Goal: Task Accomplishment & Management: Manage account settings

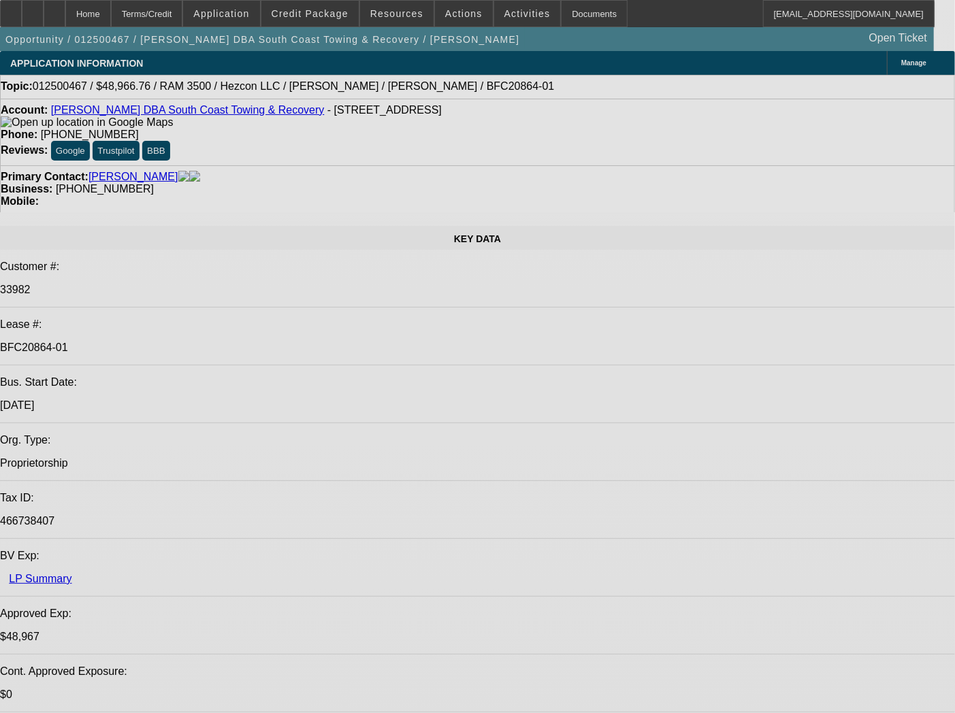
select select "0"
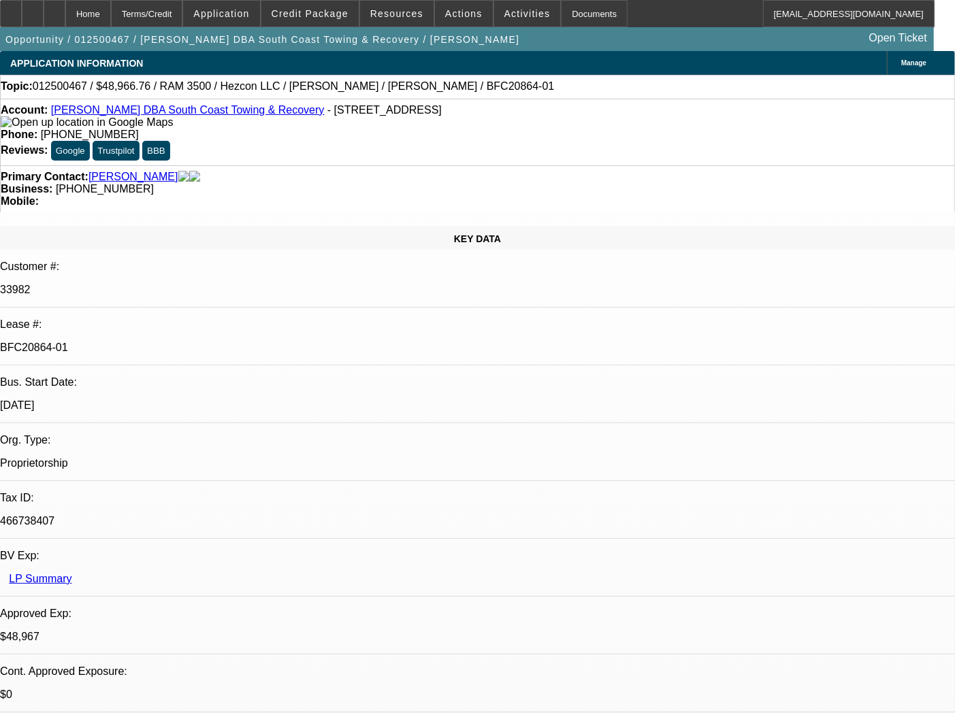
select select "0"
select select "3"
select select "0"
select select "6"
select select "0"
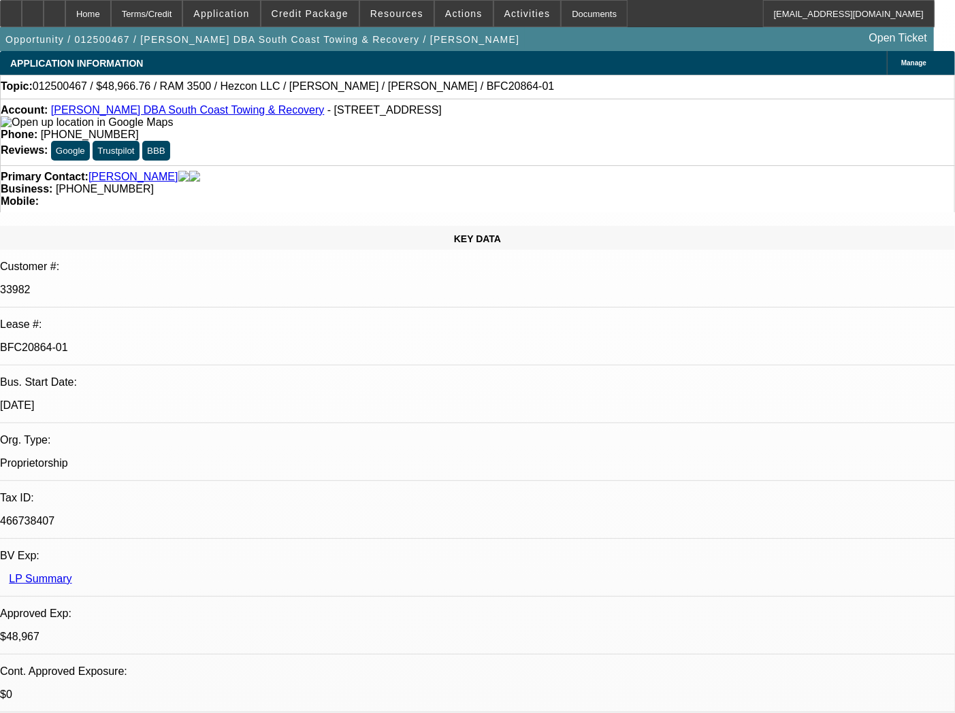
select select "0"
select select "3"
select select "0"
select select "6"
select select "0"
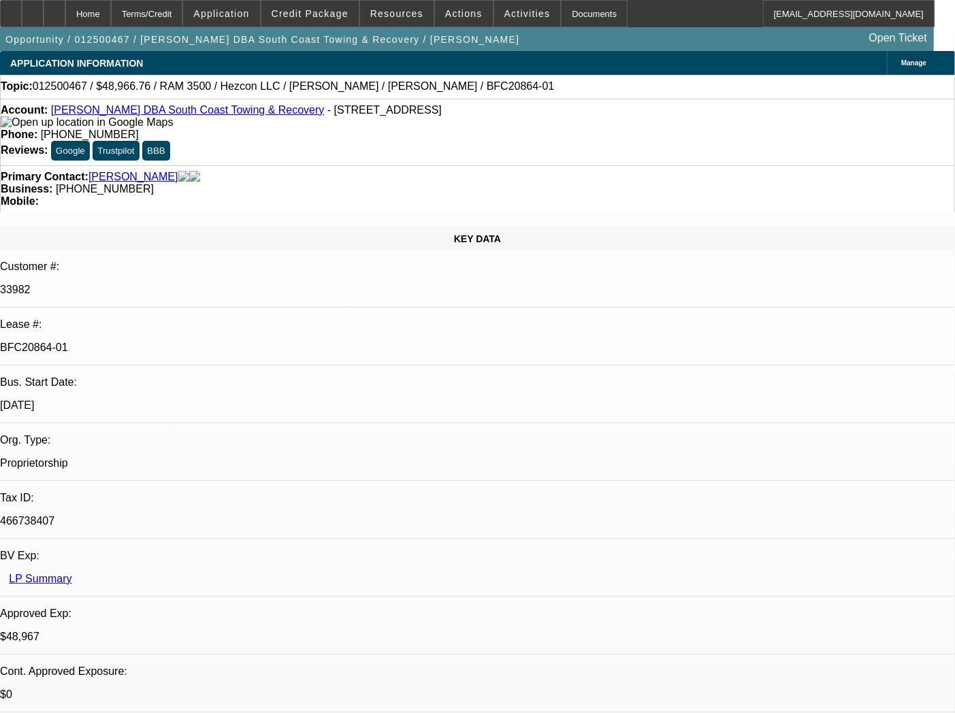
select select "0"
select select "3"
select select "0"
select select "6"
select select "0"
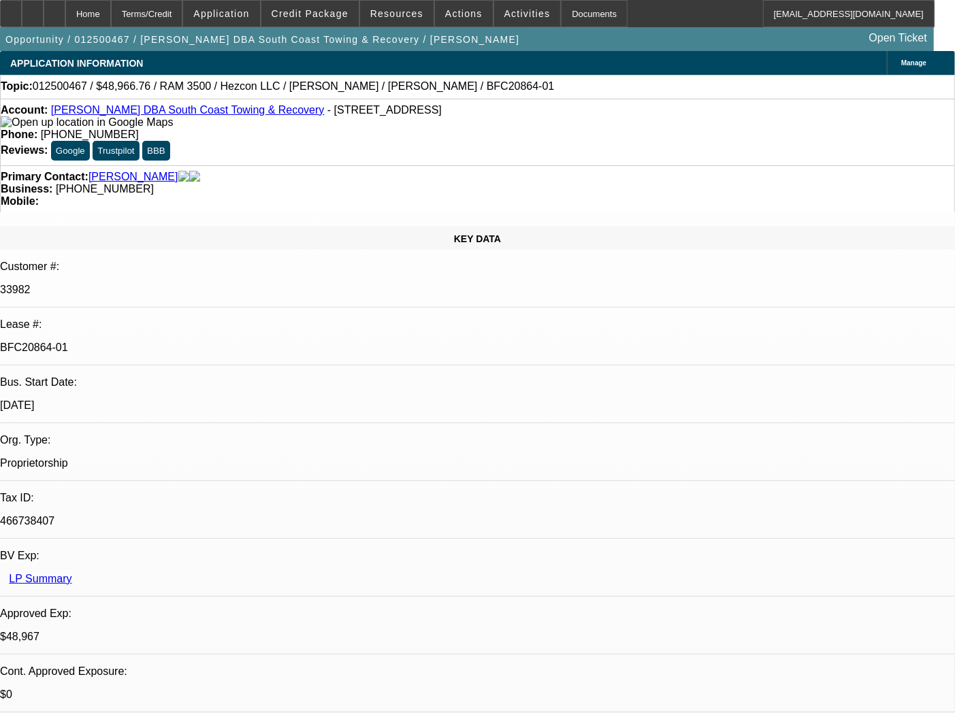
select select "0"
select select "3"
select select "0"
select select "6"
click at [561, 16] on div "Documents" at bounding box center [594, 13] width 67 height 27
